Goal: Complete application form

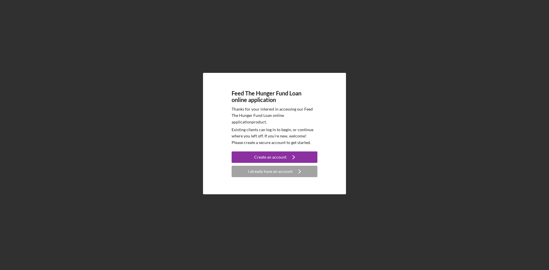
click at [263, 159] on div "Create an account" at bounding box center [270, 156] width 32 height 11
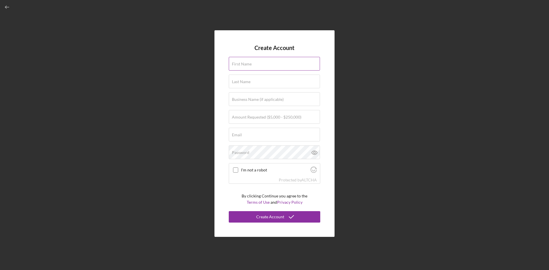
click at [251, 63] on label "First Name" at bounding box center [242, 64] width 20 height 5
click at [251, 63] on input "First Name" at bounding box center [274, 64] width 91 height 14
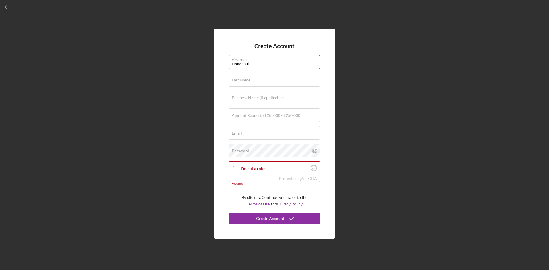
type input "Dongchul"
click at [217, 14] on div "Create Account First Name Dongchul Last Name Required Business Name (if applica…" at bounding box center [274, 133] width 543 height 267
click at [235, 82] on label "Last Name" at bounding box center [241, 80] width 19 height 5
click at [235, 82] on input "Last Name" at bounding box center [274, 80] width 91 height 14
type input "[PERSON_NAME]"
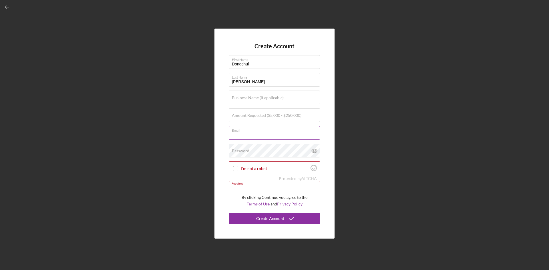
click at [252, 137] on input "Email" at bounding box center [274, 133] width 91 height 14
type input "[EMAIL_ADDRESS][DOMAIN_NAME]"
click at [249, 114] on label "Amount Requested ($5,000 - $250,000)" at bounding box center [266, 115] width 69 height 5
click at [249, 114] on input "Amount Requested ($5,000 - $250,000)" at bounding box center [274, 115] width 91 height 14
type input "$100,000"
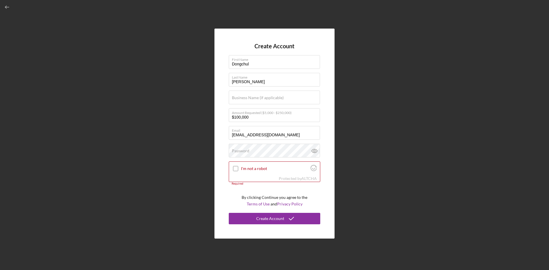
click at [325, 126] on div "Create Account First Name [PERSON_NAME] Last Name [PERSON_NAME] Business Name (…" at bounding box center [274, 134] width 120 height 210
click at [311, 131] on label "Email" at bounding box center [276, 129] width 88 height 6
click at [311, 131] on input "[EMAIL_ADDRESS][DOMAIN_NAME]" at bounding box center [274, 133] width 91 height 14
click at [235, 169] on input "I'm not a robot" at bounding box center [235, 168] width 5 height 5
checkbox input "true"
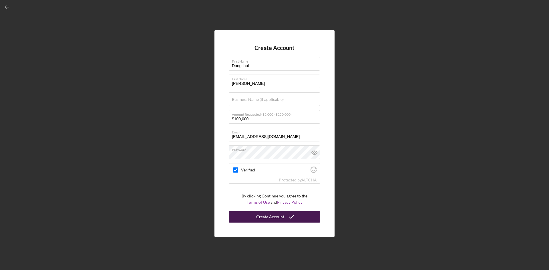
click at [267, 220] on div "Create Account" at bounding box center [270, 216] width 28 height 11
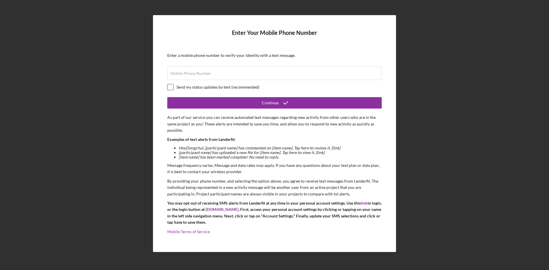
click at [170, 86] on input "checkbox" at bounding box center [170, 87] width 6 height 6
checkbox input "true"
click at [188, 74] on label "Mobile Phone Number" at bounding box center [190, 73] width 41 height 5
click at [188, 74] on input "Mobile Phone Number" at bounding box center [274, 73] width 214 height 14
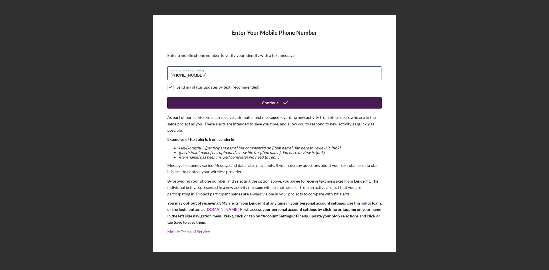
type input "[PHONE_NUMBER]"
click at [213, 102] on button "Continue" at bounding box center [274, 102] width 214 height 11
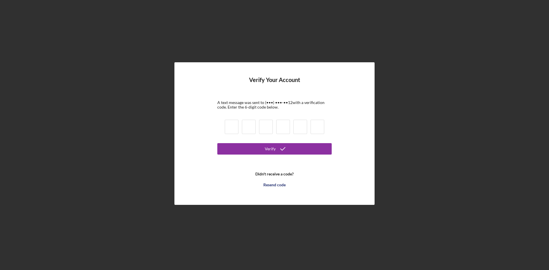
click at [231, 126] on input at bounding box center [232, 127] width 14 height 14
type input "3"
type input "0"
type input "8"
type input "2"
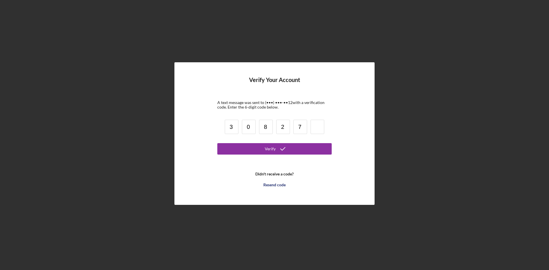
type input "7"
type input "4"
click at [254, 145] on button "Verify" at bounding box center [274, 148] width 114 height 11
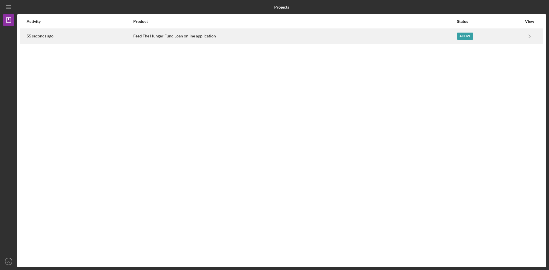
click at [460, 37] on div "Active" at bounding box center [465, 36] width 16 height 7
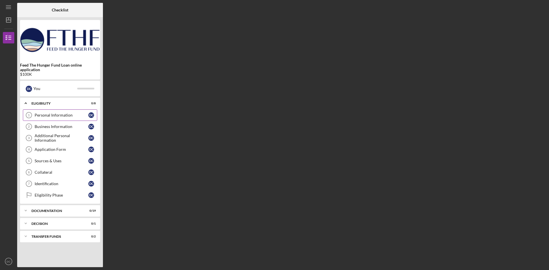
click at [53, 115] on div "Personal Information" at bounding box center [62, 115] width 54 height 5
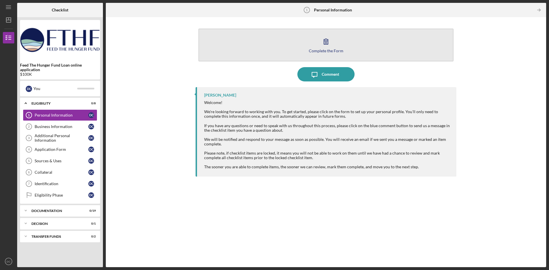
click at [324, 49] on div "Complete the Form" at bounding box center [326, 51] width 35 height 4
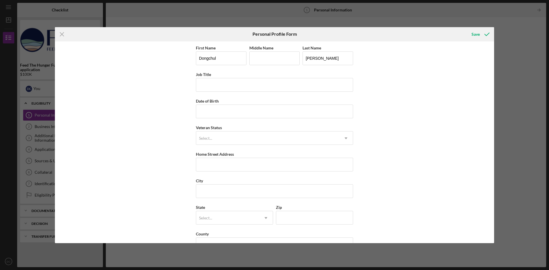
click at [59, 33] on icon "Icon/Menu Close" at bounding box center [62, 34] width 14 height 14
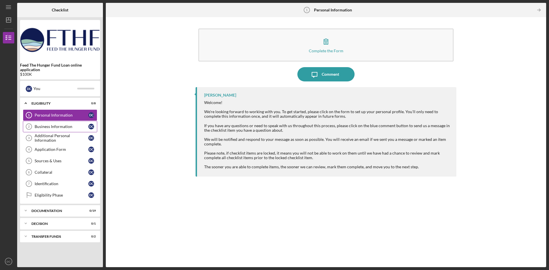
click at [52, 127] on div "Business Information" at bounding box center [62, 126] width 54 height 5
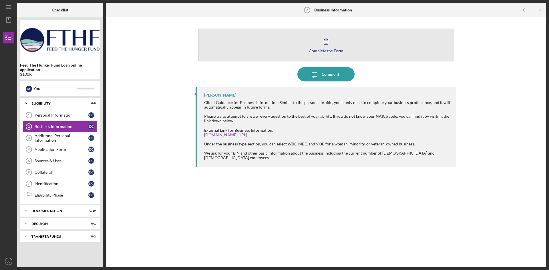
click at [325, 47] on icon "button" at bounding box center [326, 41] width 14 height 14
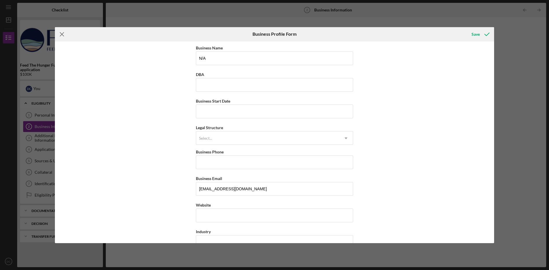
click at [63, 35] on line at bounding box center [62, 34] width 4 height 4
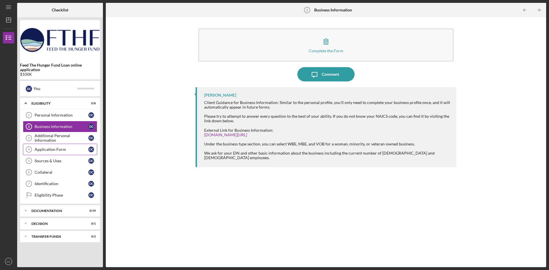
click at [52, 149] on div "Application Form" at bounding box center [62, 149] width 54 height 5
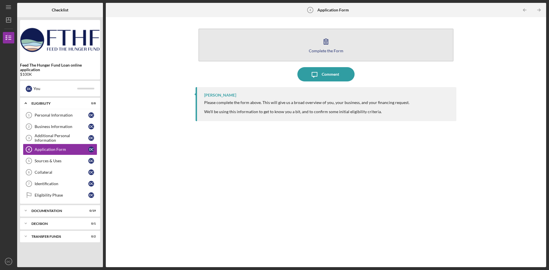
click at [326, 48] on button "Complete the Form Form" at bounding box center [325, 45] width 255 height 33
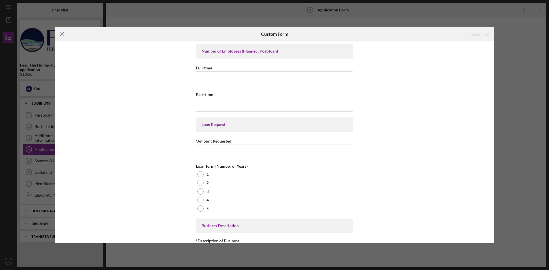
click at [63, 33] on line at bounding box center [62, 34] width 4 height 4
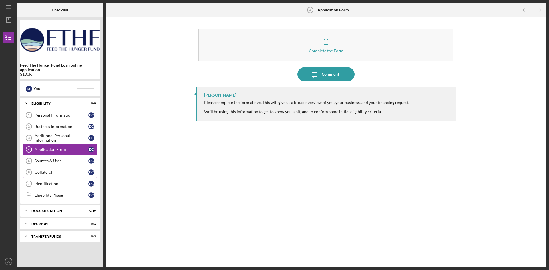
click at [47, 173] on div "Collateral" at bounding box center [62, 172] width 54 height 5
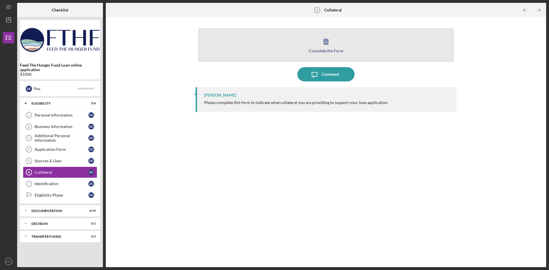
click at [320, 49] on div "Complete the Form" at bounding box center [326, 51] width 35 height 4
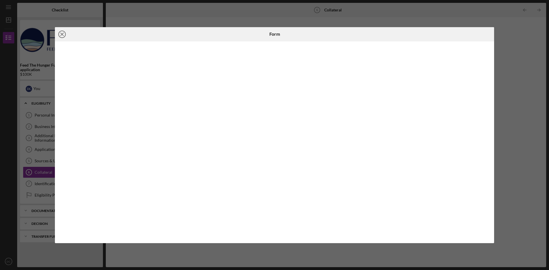
click at [60, 36] on icon "Icon/Close" at bounding box center [62, 34] width 14 height 14
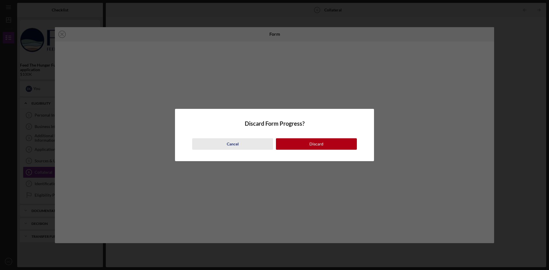
click at [233, 143] on div "Cancel" at bounding box center [233, 143] width 12 height 11
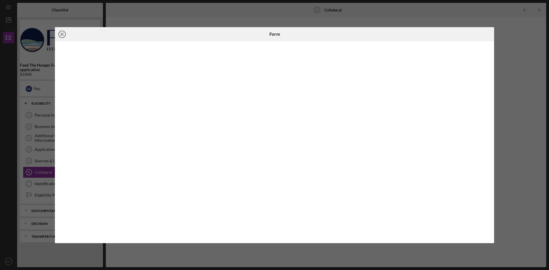
click at [59, 34] on icon "Icon/Close" at bounding box center [62, 34] width 14 height 14
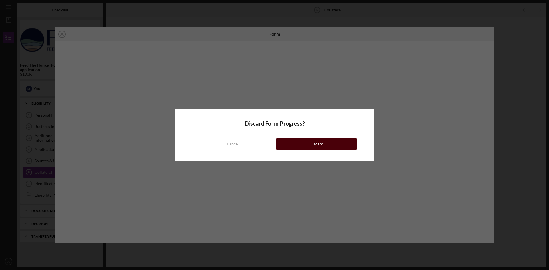
click at [297, 147] on button "Discard" at bounding box center [316, 143] width 81 height 11
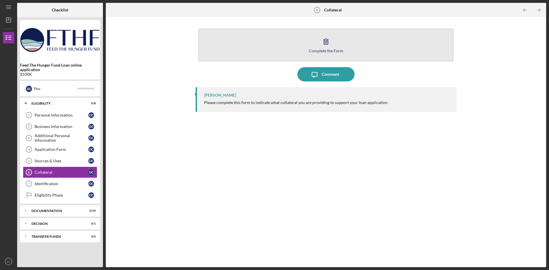
click at [319, 41] on icon "button" at bounding box center [326, 41] width 14 height 14
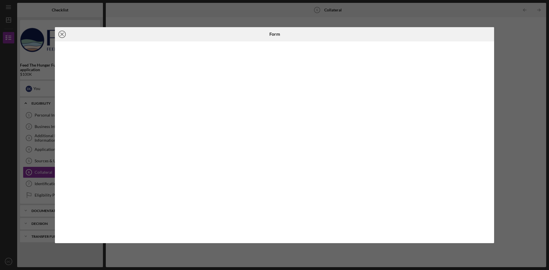
click at [61, 34] on icon "Icon/Close" at bounding box center [62, 34] width 14 height 14
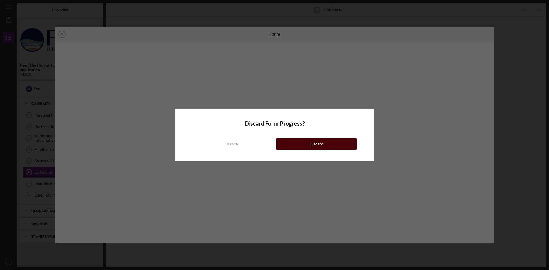
click at [288, 147] on button "Discard" at bounding box center [316, 143] width 81 height 11
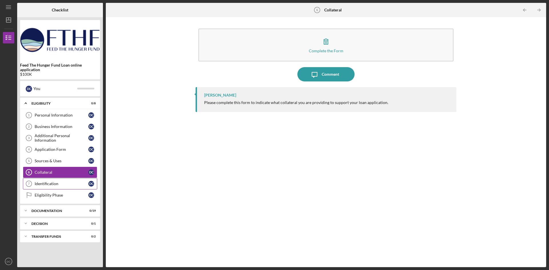
click at [56, 185] on div "Identification" at bounding box center [62, 183] width 54 height 5
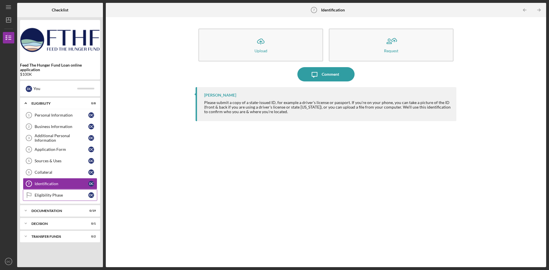
click at [54, 194] on div "Eligibility Phase" at bounding box center [62, 195] width 54 height 5
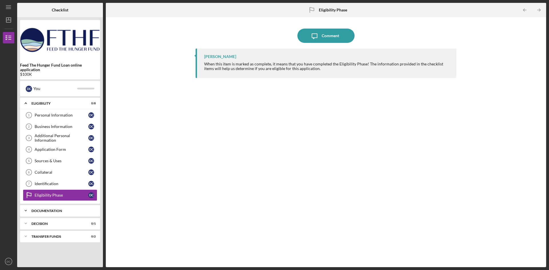
click at [45, 215] on div "Icon/Expander Documentation 0 / 19" at bounding box center [60, 210] width 80 height 11
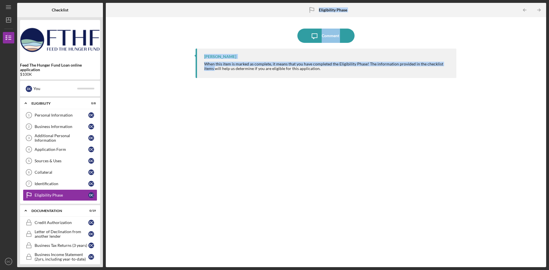
drag, startPoint x: 105, startPoint y: 186, endPoint x: 102, endPoint y: 220, distance: 33.8
click at [102, 220] on div "Checklist Feed The Hunger Fund Loan online application $100K D C You Icon/Expan…" at bounding box center [281, 135] width 529 height 264
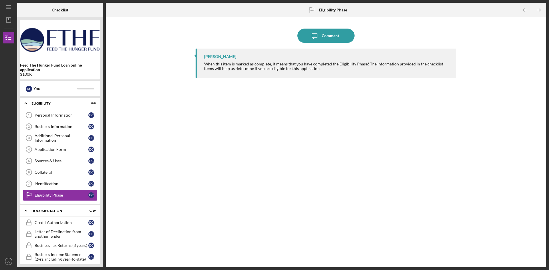
drag, startPoint x: 528, startPoint y: 127, endPoint x: 537, endPoint y: 163, distance: 36.2
click at [537, 163] on div "Icon/Message Comment [PERSON_NAME] When this item is marked as complete, it mea…" at bounding box center [326, 142] width 434 height 244
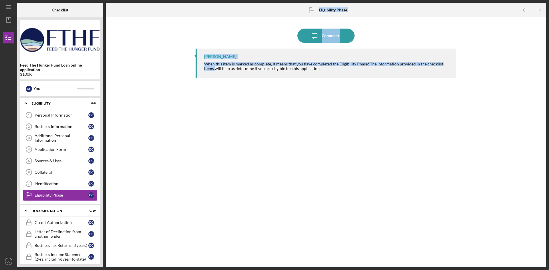
drag, startPoint x: 104, startPoint y: 209, endPoint x: 107, endPoint y: 254, distance: 45.6
click at [107, 254] on div "Checklist Feed The Hunger Fund Loan online application $100K D C You Icon/Expan…" at bounding box center [281, 135] width 529 height 264
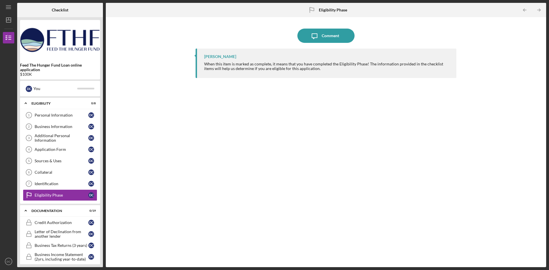
drag, startPoint x: 380, startPoint y: 163, endPoint x: 431, endPoint y: 150, distance: 52.7
click at [380, 162] on div "[PERSON_NAME] When this item is marked as complete, it means that you have comp…" at bounding box center [325, 154] width 261 height 210
click at [539, 9] on polyline "button" at bounding box center [539, 10] width 1 height 3
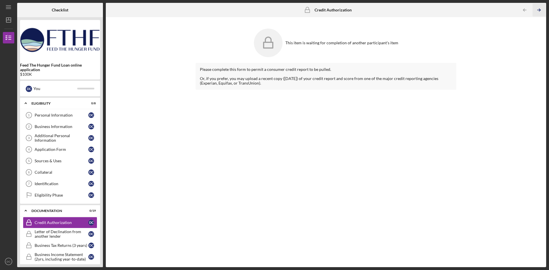
click at [537, 9] on icon "Icon/Table Pagination Arrow" at bounding box center [538, 10] width 13 height 13
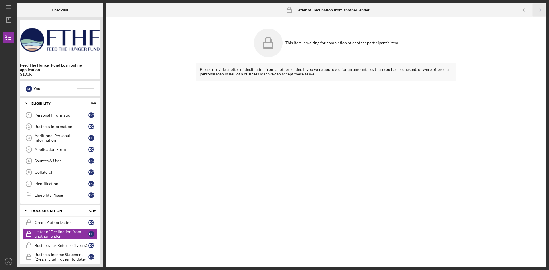
click at [535, 9] on icon "Icon/Table Pagination Arrow" at bounding box center [538, 10] width 13 height 13
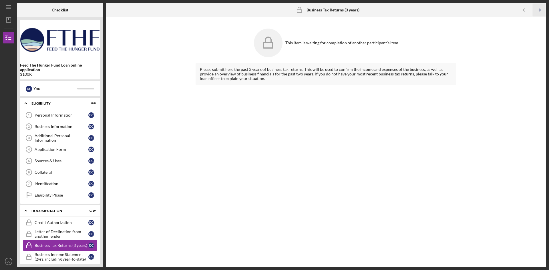
click at [535, 9] on icon "Icon/Table Pagination Arrow" at bounding box center [538, 10] width 13 height 13
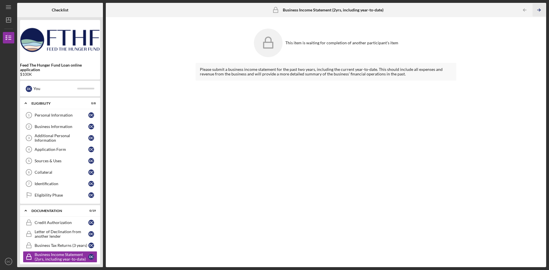
click at [535, 9] on icon "Icon/Table Pagination Arrow" at bounding box center [538, 10] width 13 height 13
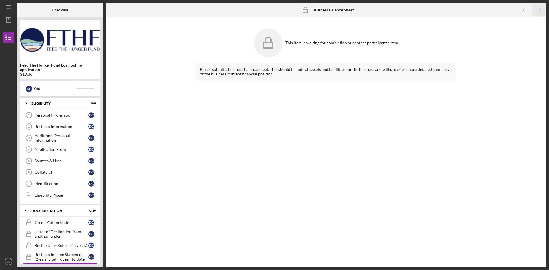
click at [535, 9] on icon "Icon/Table Pagination Arrow" at bounding box center [538, 10] width 13 height 13
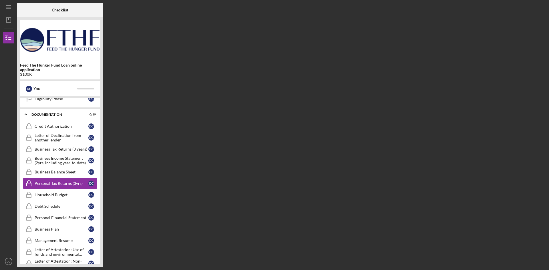
scroll to position [99, 0]
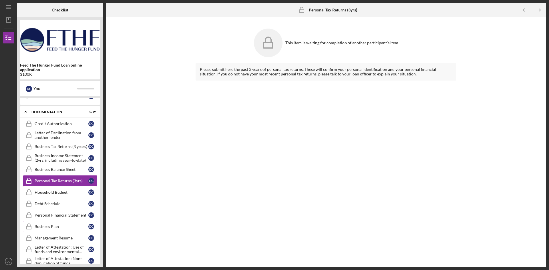
click at [56, 225] on div "Business Plan" at bounding box center [62, 226] width 54 height 5
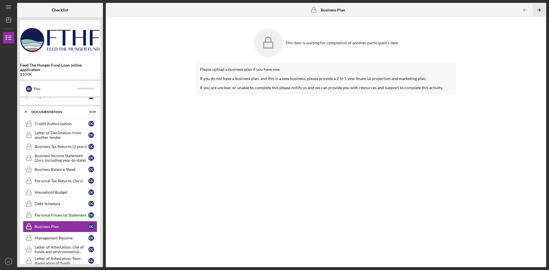
click at [537, 7] on icon "Icon/Table Pagination Arrow" at bounding box center [538, 10] width 13 height 13
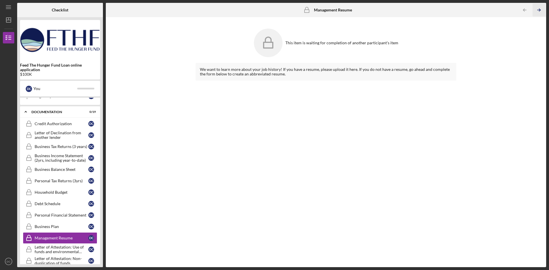
click at [537, 7] on icon "Icon/Table Pagination Arrow" at bounding box center [538, 10] width 13 height 13
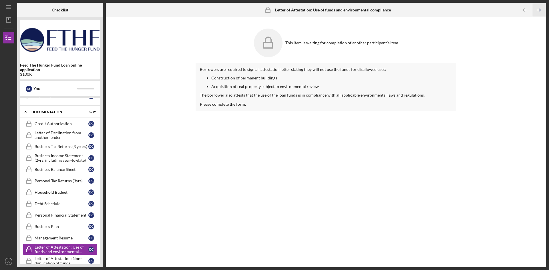
click at [537, 7] on icon "Icon/Table Pagination Arrow" at bounding box center [538, 10] width 13 height 13
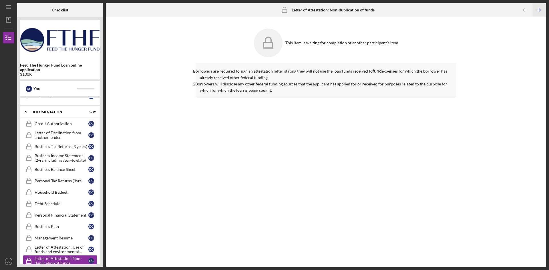
click at [537, 7] on icon "Icon/Table Pagination Arrow" at bounding box center [538, 10] width 13 height 13
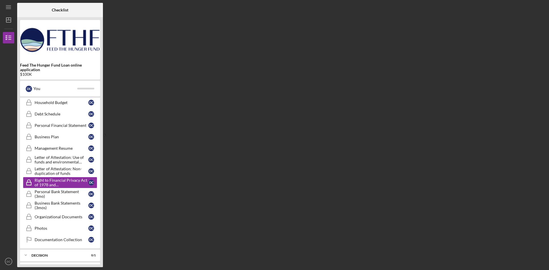
scroll to position [190, 0]
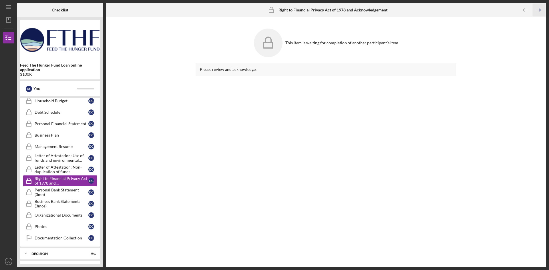
click at [537, 7] on icon "Icon/Table Pagination Arrow" at bounding box center [538, 10] width 13 height 13
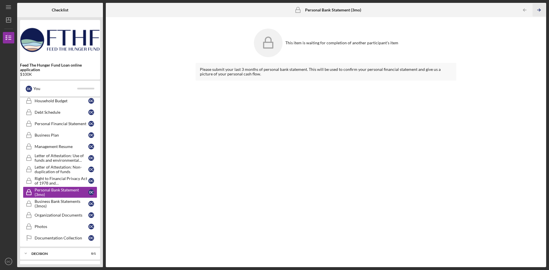
click at [537, 7] on icon "Icon/Table Pagination Arrow" at bounding box center [538, 10] width 13 height 13
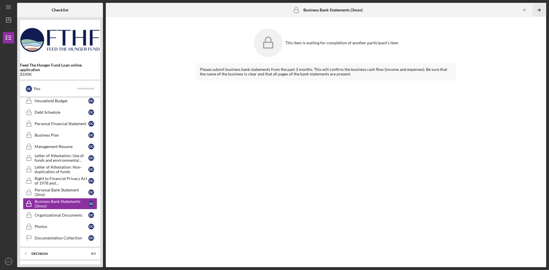
click at [537, 7] on icon "Icon/Table Pagination Arrow" at bounding box center [538, 10] width 13 height 13
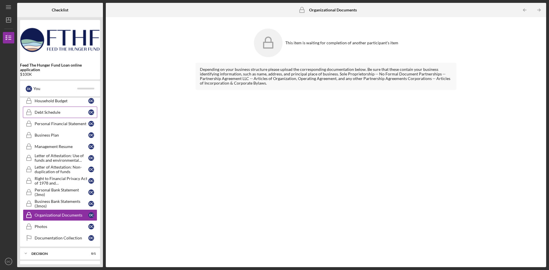
click at [61, 113] on div "Debt Schedule" at bounding box center [62, 112] width 54 height 5
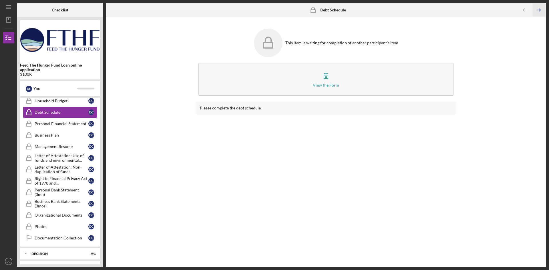
click at [541, 12] on icon "Icon/Table Pagination Arrow" at bounding box center [538, 10] width 13 height 13
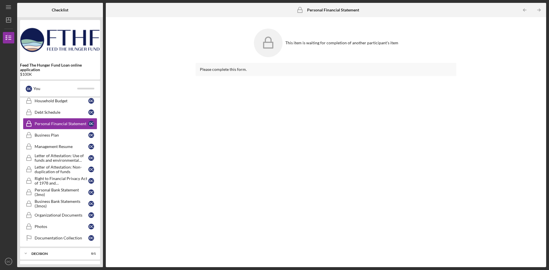
click at [541, 12] on icon "Icon/Table Pagination Arrow" at bounding box center [538, 10] width 13 height 13
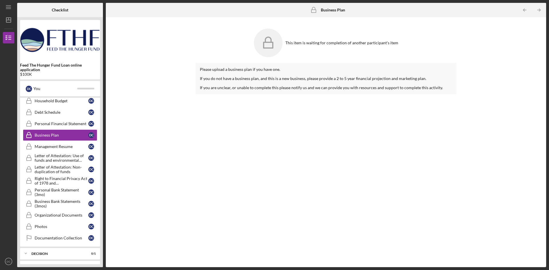
click at [541, 12] on icon "Icon/Table Pagination Arrow" at bounding box center [538, 10] width 13 height 13
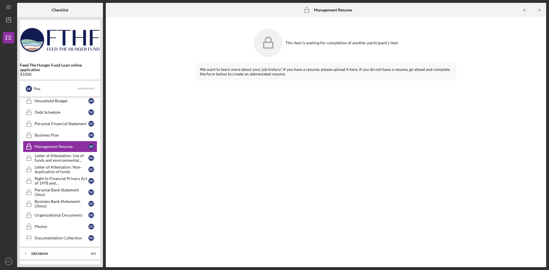
click at [541, 12] on icon "Icon/Table Pagination Arrow" at bounding box center [538, 10] width 13 height 13
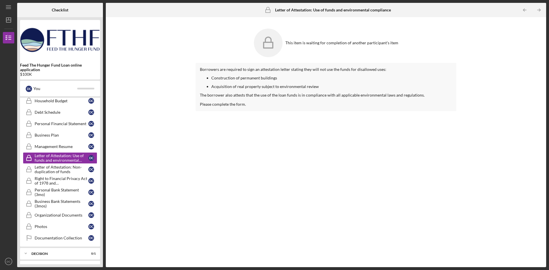
click at [541, 12] on icon "Icon/Table Pagination Arrow" at bounding box center [538, 10] width 13 height 13
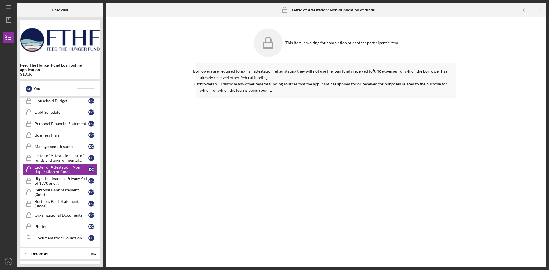
click at [541, 12] on icon "Icon/Table Pagination Arrow" at bounding box center [538, 10] width 13 height 13
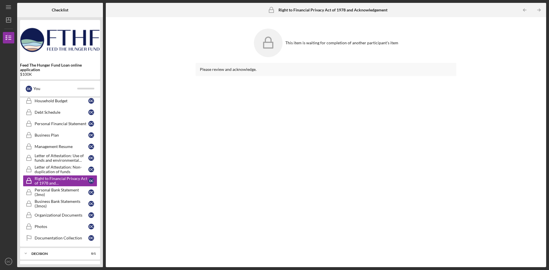
click at [541, 12] on icon "Icon/Table Pagination Arrow" at bounding box center [538, 10] width 13 height 13
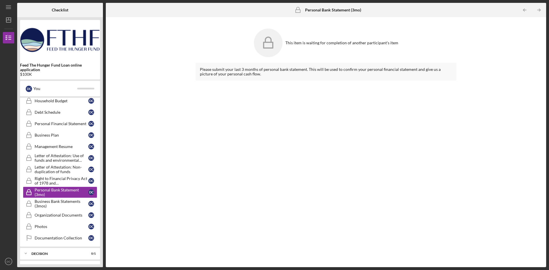
click at [541, 12] on icon "Icon/Table Pagination Arrow" at bounding box center [538, 10] width 13 height 13
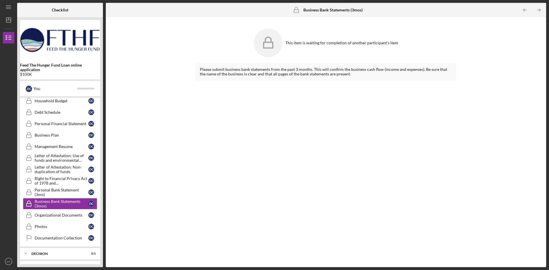
click at [541, 12] on icon "Icon/Table Pagination Arrow" at bounding box center [538, 10] width 13 height 13
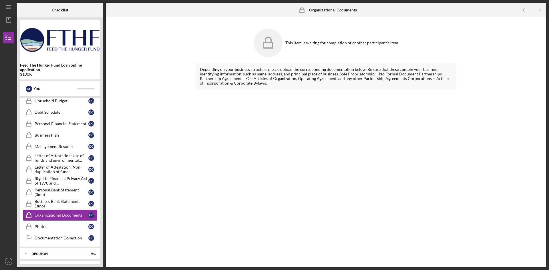
click at [541, 12] on icon "Icon/Table Pagination Arrow" at bounding box center [538, 10] width 13 height 13
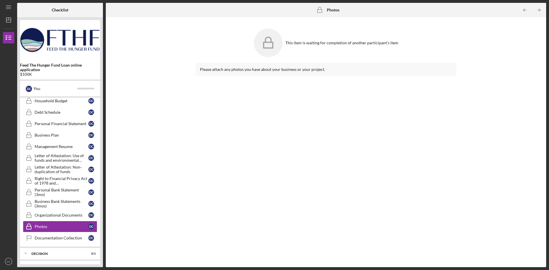
click at [541, 12] on icon "Icon/Table Pagination Arrow" at bounding box center [538, 10] width 13 height 13
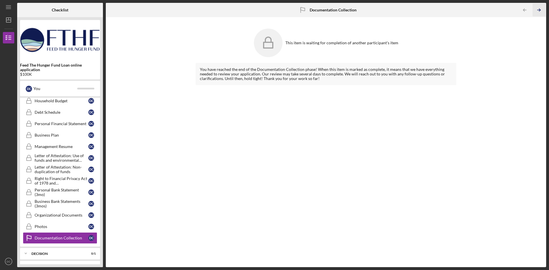
click at [541, 12] on icon "Icon/Table Pagination Arrow" at bounding box center [538, 10] width 13 height 13
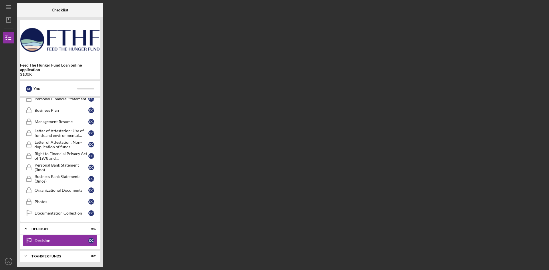
scroll to position [216, 0]
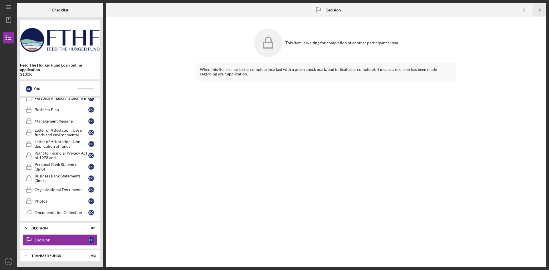
click at [541, 12] on icon "Icon/Table Pagination Arrow" at bounding box center [538, 10] width 13 height 13
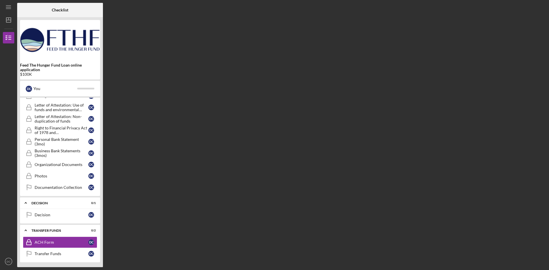
scroll to position [242, 0]
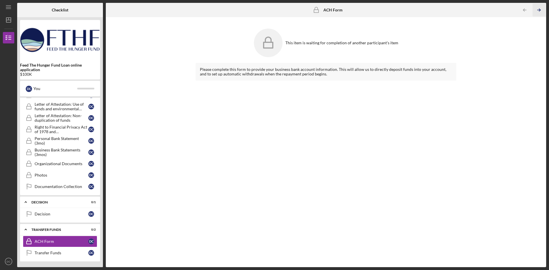
click at [541, 12] on icon "Icon/Table Pagination Arrow" at bounding box center [538, 10] width 13 height 13
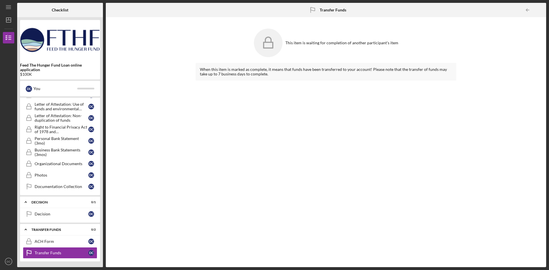
click at [541, 12] on div at bounding box center [539, 9] width 11 height 11
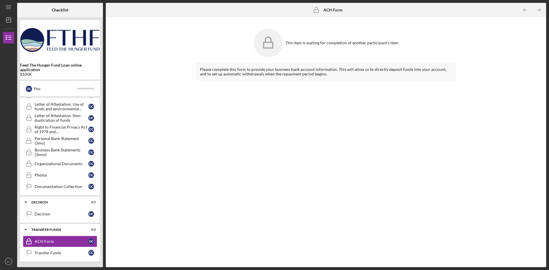
click at [178, 30] on div "This item is waiting for completion of another participant's item Please comple…" at bounding box center [326, 142] width 434 height 244
